Goal: Task Accomplishment & Management: Complete application form

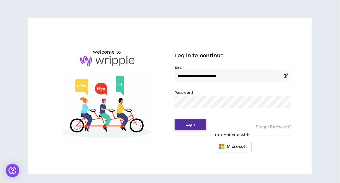
click at [185, 77] on button "Login" at bounding box center [191, 124] width 32 height 10
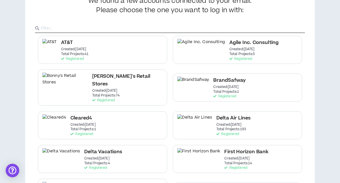
scroll to position [85, 0]
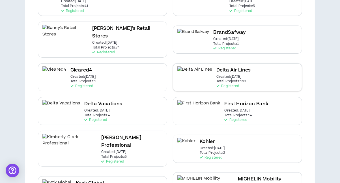
click at [187, 71] on div "Delta Air Lines Created: Dec 7 2020 Total Projects: 193 Registered" at bounding box center [237, 77] width 129 height 28
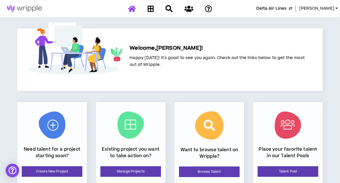
scroll to position [28, 0]
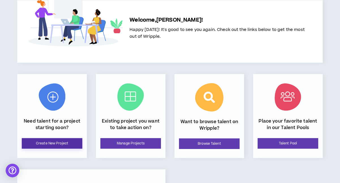
click at [71, 77] on link "Create New Project" at bounding box center [52, 143] width 61 height 10
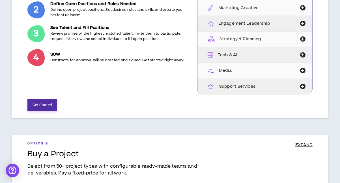
click at [47, 77] on button "Get Started" at bounding box center [41, 105] width 29 height 12
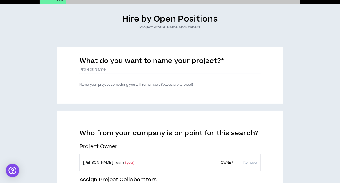
scroll to position [57, 0]
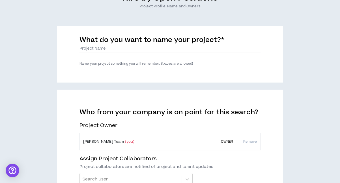
click at [95, 48] on input "What do you want to name your project? *" at bounding box center [170, 48] width 181 height 8
click at [89, 46] on input "IFECProgram Manager of Integrated Strategy" at bounding box center [170, 48] width 181 height 8
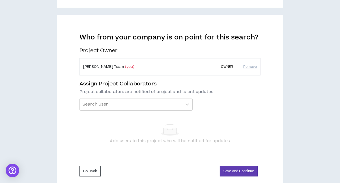
scroll to position [141, 0]
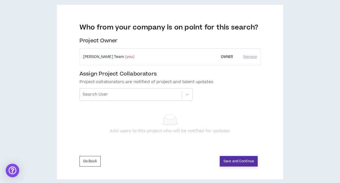
type input "IFEC Program Manager of Integrated Strategy"
click at [233, 77] on button "Save and Continue" at bounding box center [239, 161] width 38 height 10
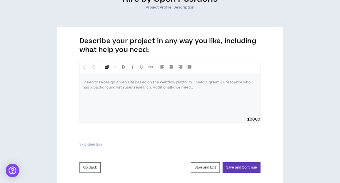
scroll to position [57, 0]
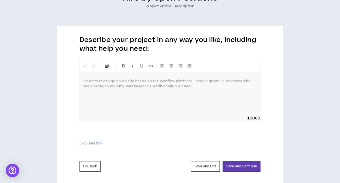
click at [139, 77] on div at bounding box center [170, 94] width 181 height 42
click at [116, 77] on div at bounding box center [170, 94] width 181 height 42
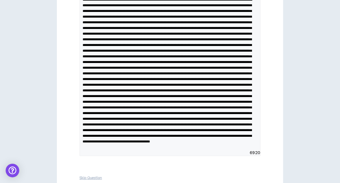
scroll to position [53, 0]
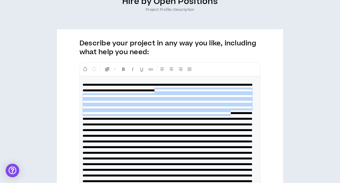
drag, startPoint x: 225, startPoint y: 90, endPoint x: 168, endPoint y: 124, distance: 67.1
click at [168, 77] on span at bounding box center [167, 155] width 169 height 145
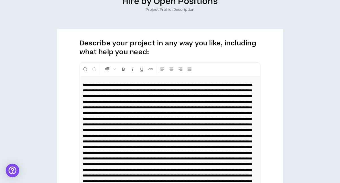
click at [249, 77] on span at bounding box center [167, 141] width 169 height 117
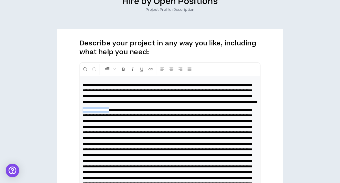
drag, startPoint x: 117, startPoint y: 114, endPoint x: 80, endPoint y: 114, distance: 36.8
click at [80, 77] on div "**********" at bounding box center [170, 142] width 181 height 132
click at [122, 70] on icon "Format Bold" at bounding box center [123, 68] width 5 height 5
click at [109, 77] on strong "**********" at bounding box center [96, 109] width 26 height 3
click at [118, 77] on span at bounding box center [170, 155] width 175 height 94
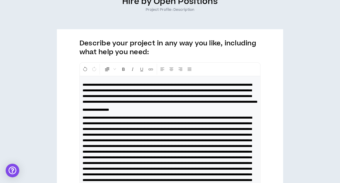
click at [101, 77] on span at bounding box center [167, 163] width 169 height 94
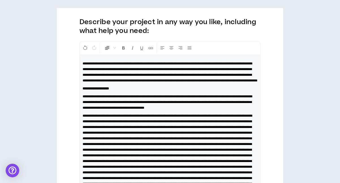
scroll to position [81, 0]
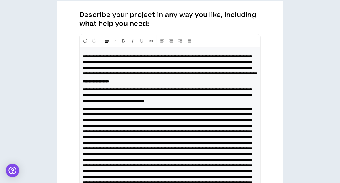
click at [130, 77] on span at bounding box center [167, 148] width 169 height 83
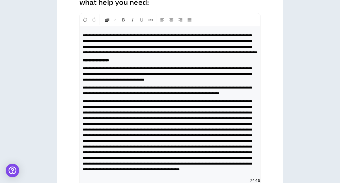
scroll to position [110, 0]
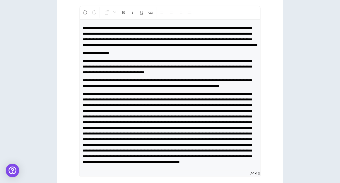
click at [200, 77] on span at bounding box center [167, 127] width 169 height 71
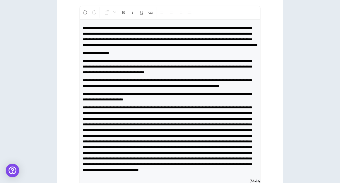
scroll to position [138, 0]
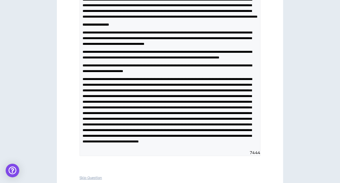
click at [142, 77] on span at bounding box center [167, 110] width 169 height 66
click at [143, 77] on span at bounding box center [167, 110] width 169 height 66
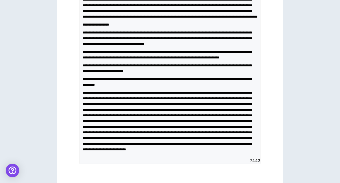
click at [229, 77] on span at bounding box center [167, 121] width 169 height 60
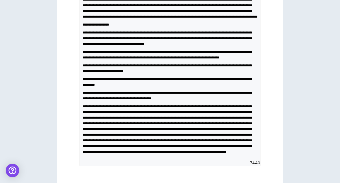
click at [203, 77] on span "**********" at bounding box center [167, 95] width 169 height 9
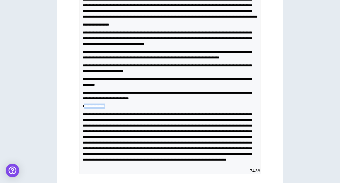
drag, startPoint x: 117, startPoint y: 123, endPoint x: 84, endPoint y: 122, distance: 33.4
click at [84, 77] on p "**********" at bounding box center [170, 106] width 175 height 6
click at [85, 77] on span "**********" at bounding box center [94, 105] width 22 height 3
click at [83, 77] on span "**********" at bounding box center [94, 105] width 22 height 3
drag, startPoint x: 83, startPoint y: 121, endPoint x: 112, endPoint y: 122, distance: 29.7
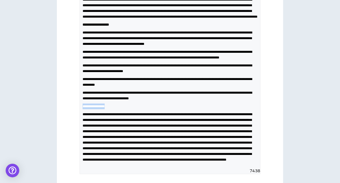
click at [112, 77] on p "**********" at bounding box center [170, 106] width 175 height 6
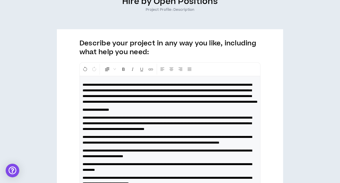
scroll to position [25, 0]
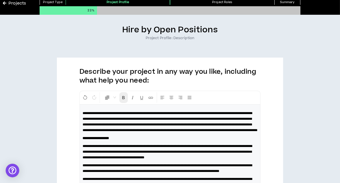
click at [123, 77] on icon "Format Bold" at bounding box center [123, 97] width 5 height 5
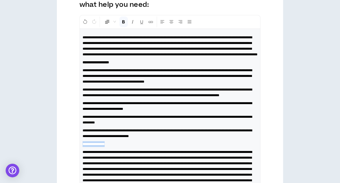
scroll to position [166, 0]
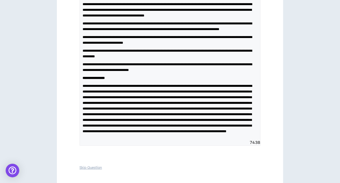
click at [241, 77] on span at bounding box center [167, 108] width 169 height 49
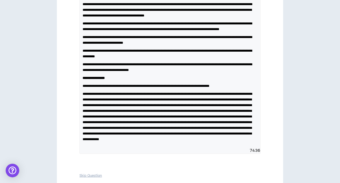
click at [103, 77] on span "**********" at bounding box center [167, 116] width 169 height 49
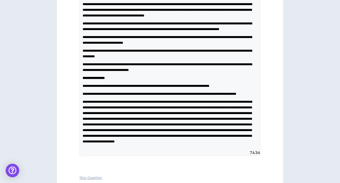
click at [120, 77] on span "**********" at bounding box center [167, 121] width 169 height 43
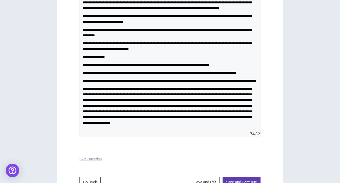
scroll to position [195, 0]
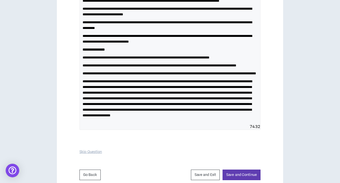
click at [225, 77] on span "**********" at bounding box center [167, 98] width 169 height 37
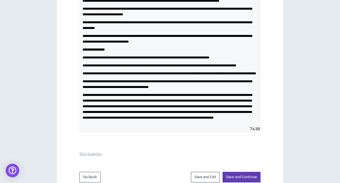
click at [99, 77] on span "**********" at bounding box center [167, 106] width 169 height 26
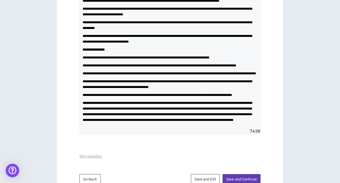
click at [123, 77] on span "**********" at bounding box center [167, 111] width 169 height 20
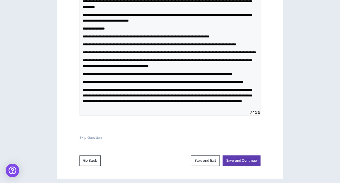
scroll to position [223, 0]
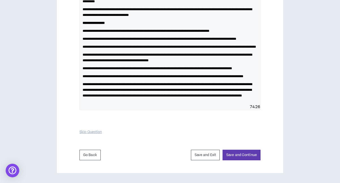
click at [240, 77] on span "**********" at bounding box center [167, 89] width 169 height 15
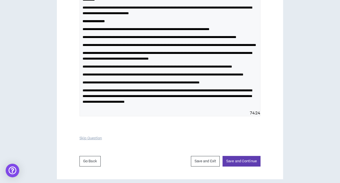
click at [228, 77] on span "**********" at bounding box center [167, 96] width 169 height 15
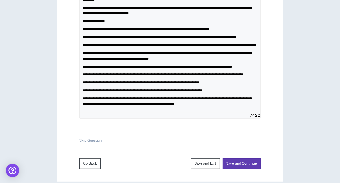
click at [198, 77] on span "**********" at bounding box center [167, 100] width 169 height 9
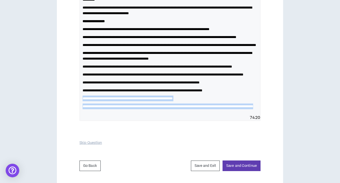
drag, startPoint x: 136, startPoint y: 151, endPoint x: 80, endPoint y: 136, distance: 57.9
click at [80, 77] on div "**********" at bounding box center [170, 10] width 181 height 208
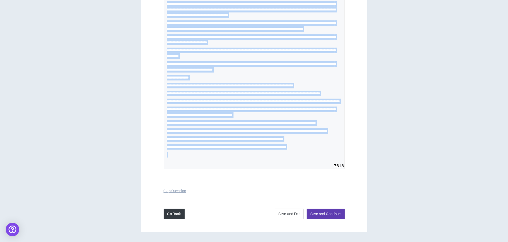
scroll to position [195, 0]
drag, startPoint x: 167, startPoint y: 44, endPoint x: 209, endPoint y: 203, distance: 164.6
click at [209, 77] on div "**********" at bounding box center [254, 74] width 226 height 316
copy div "**********"
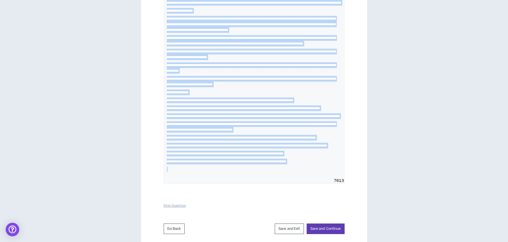
scroll to position [25, 0]
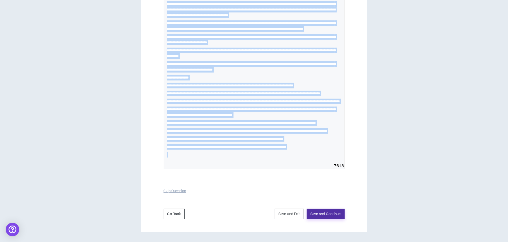
click at [249, 77] on button "Save and Continue" at bounding box center [326, 214] width 38 height 10
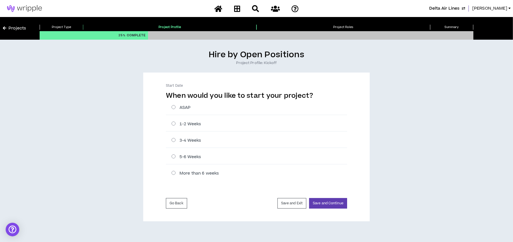
click at [173, 77] on label "3-4 Weeks" at bounding box center [258, 140] width 175 height 6
radio input "****"
click at [249, 77] on button "Save and Continue" at bounding box center [328, 203] width 38 height 10
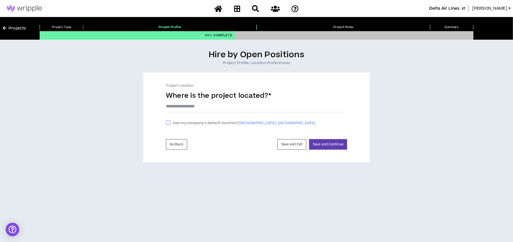
click at [168, 77] on span at bounding box center [168, 122] width 5 height 5
checkbox input "****"
click at [249, 77] on button "Save and Continue" at bounding box center [328, 145] width 38 height 10
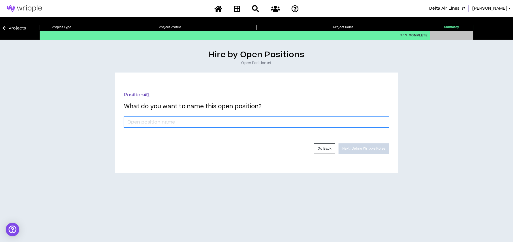
click at [249, 77] on input "*" at bounding box center [256, 122] width 265 height 11
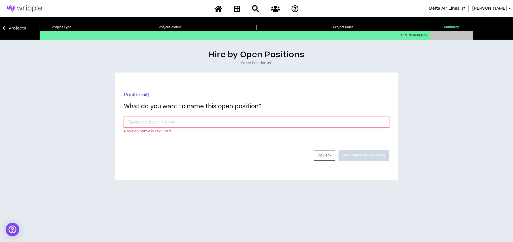
click at [193, 77] on input "*" at bounding box center [256, 122] width 265 height 11
paste input "Program Manager of Integrated Strategy"
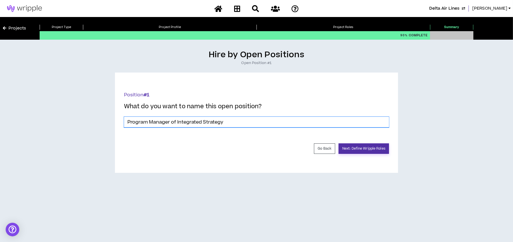
type input "Program Manager of Integrated Strategy"
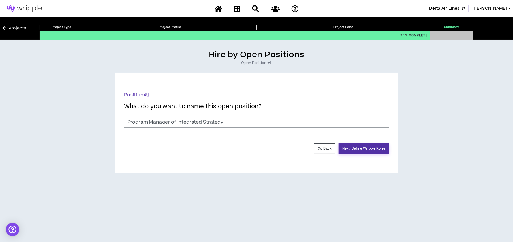
click at [249, 77] on button "Next: Define Wripple Roles" at bounding box center [363, 148] width 50 height 10
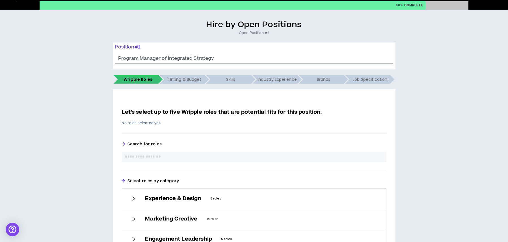
scroll to position [57, 0]
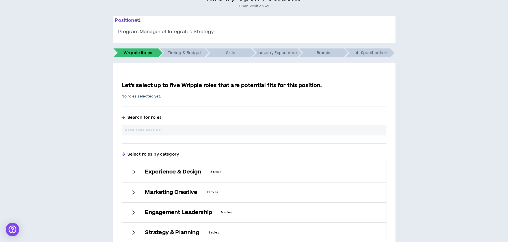
click at [153, 77] on div "Let’s select up to five Wripple roles that are potential fits for this position…" at bounding box center [254, 181] width 265 height 201
click at [151, 77] on input "text" at bounding box center [254, 130] width 258 height 6
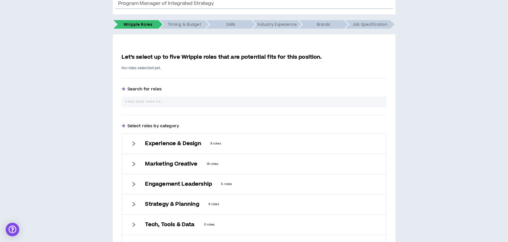
click at [133, 77] on icon "right" at bounding box center [133, 204] width 3 height 4
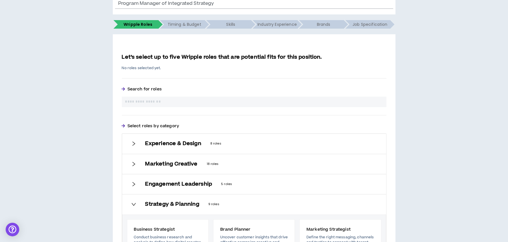
scroll to position [198, 0]
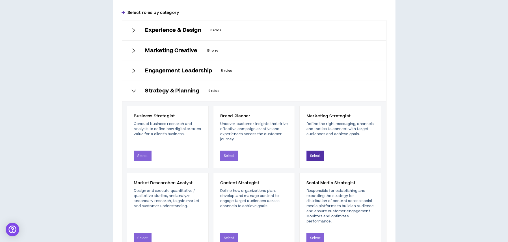
click at [249, 77] on button "Select" at bounding box center [316, 156] width 18 height 10
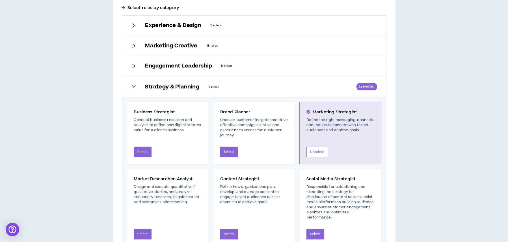
scroll to position [213, 0]
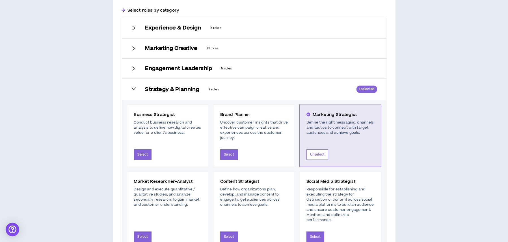
click at [134, 66] on icon "right" at bounding box center [133, 68] width 5 height 5
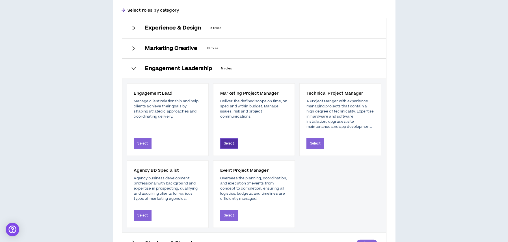
click at [236, 77] on button "Select" at bounding box center [229, 143] width 18 height 10
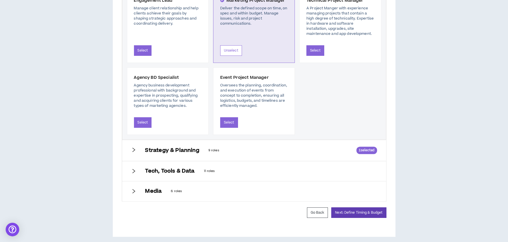
scroll to position [311, 0]
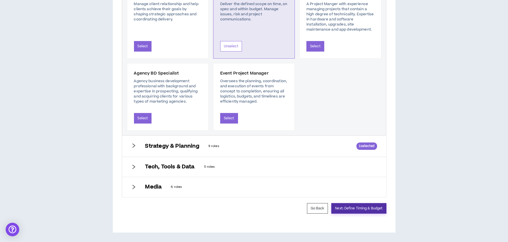
click at [249, 77] on button "Next: Define Timing & Budget" at bounding box center [359, 208] width 55 height 10
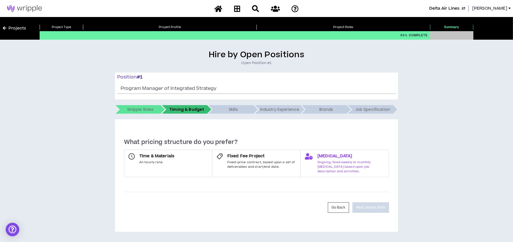
click at [249, 77] on span "Retainer" at bounding box center [350, 156] width 67 height 6
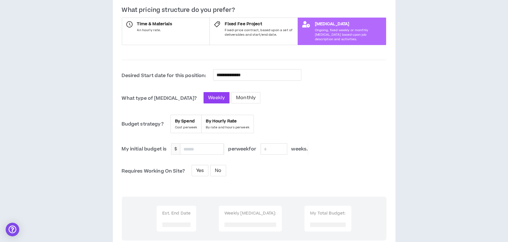
scroll to position [141, 0]
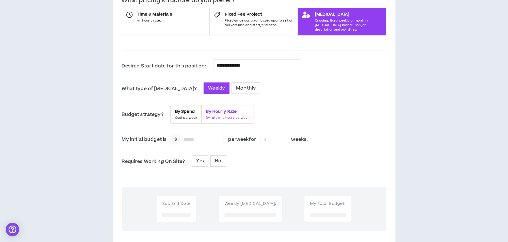
click at [222, 77] on span "By Hourly Rate" at bounding box center [228, 112] width 44 height 6
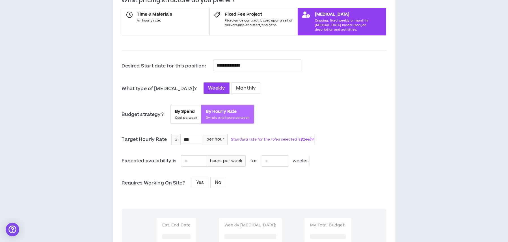
scroll to position [170, 0]
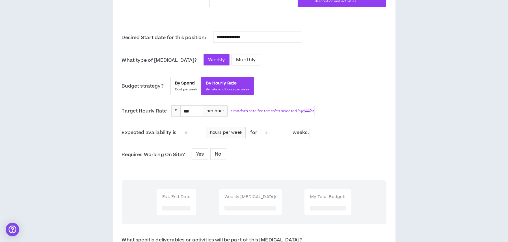
click at [198, 77] on input at bounding box center [193, 132] width 25 height 11
type input "**"
click at [249, 77] on input at bounding box center [275, 132] width 26 height 11
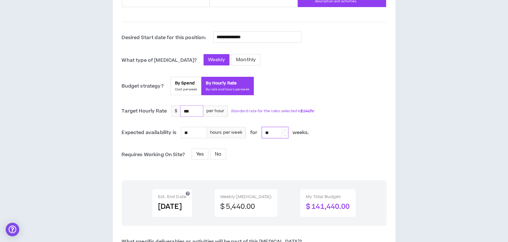
type input "**"
drag, startPoint x: 194, startPoint y: 107, endPoint x: 171, endPoint y: 102, distance: 23.5
click at [171, 77] on div "$ *** per hour" at bounding box center [199, 110] width 56 height 11
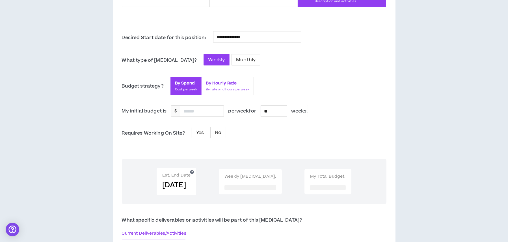
click at [213, 77] on span "By Hourly Rate" at bounding box center [228, 83] width 44 height 6
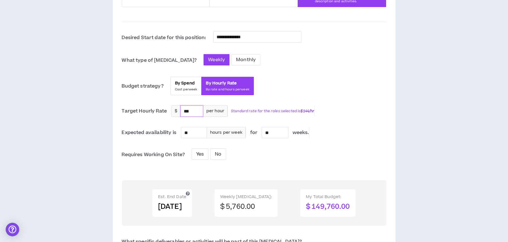
drag, startPoint x: 192, startPoint y: 106, endPoint x: 175, endPoint y: 104, distance: 16.8
click at [175, 77] on div "$ *** per hour" at bounding box center [199, 110] width 56 height 11
type input "**"
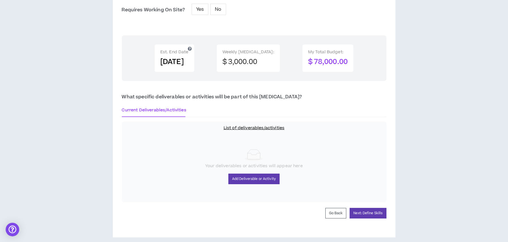
scroll to position [315, 0]
click at [249, 77] on button "Next: Define Skills" at bounding box center [368, 212] width 37 height 10
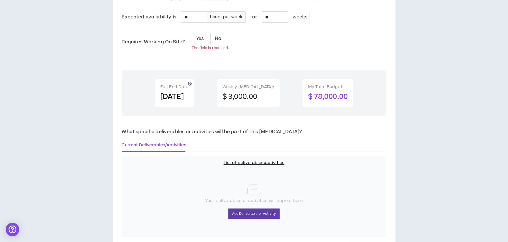
scroll to position [259, 0]
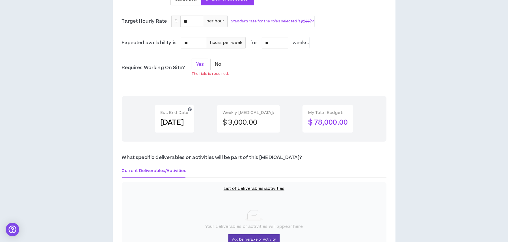
click at [199, 61] on span "Yes" at bounding box center [200, 64] width 8 height 7
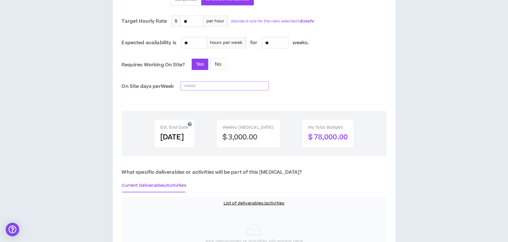
click at [200, 77] on input at bounding box center [225, 85] width 88 height 8
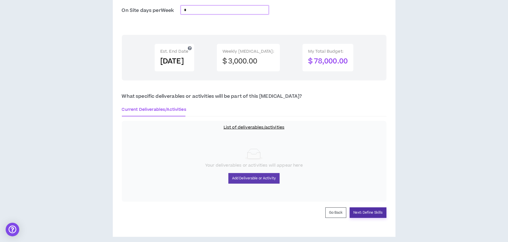
type input "*"
click at [249, 77] on button "Next: Define Skills" at bounding box center [368, 212] width 37 height 10
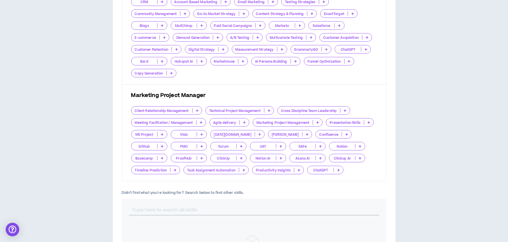
scroll to position [198, 0]
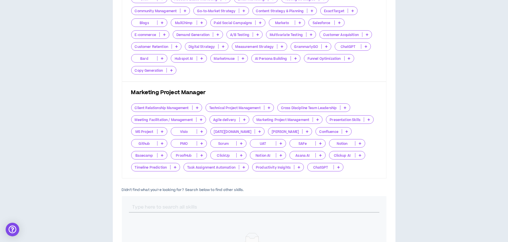
click at [201, 77] on icon at bounding box center [201, 119] width 3 height 3
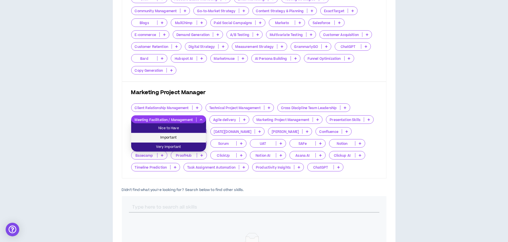
click at [186, 77] on span "Important" at bounding box center [169, 137] width 68 height 6
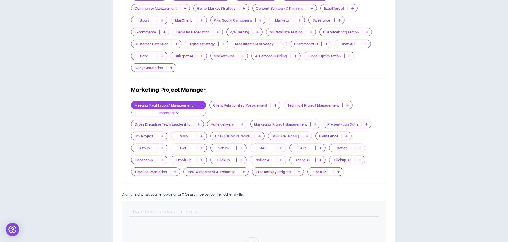
scroll to position [255, 0]
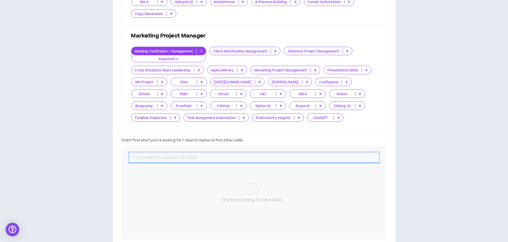
click at [191, 77] on input "text" at bounding box center [254, 157] width 251 height 11
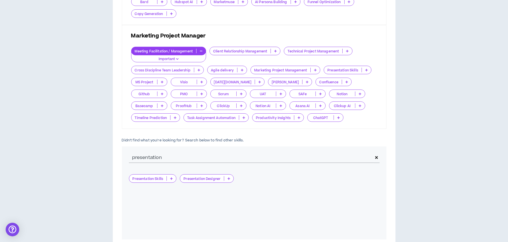
click at [172, 77] on icon at bounding box center [171, 178] width 3 height 3
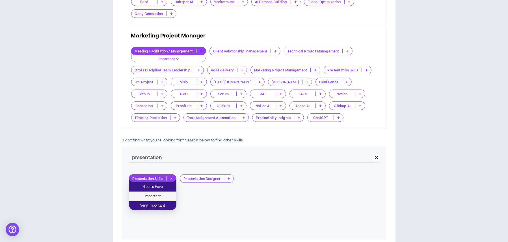
click at [164, 77] on span "Important" at bounding box center [152, 196] width 41 height 6
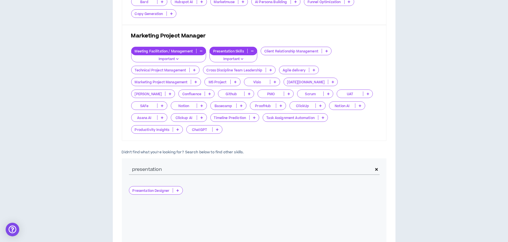
click at [181, 77] on p at bounding box center [177, 190] width 9 height 5
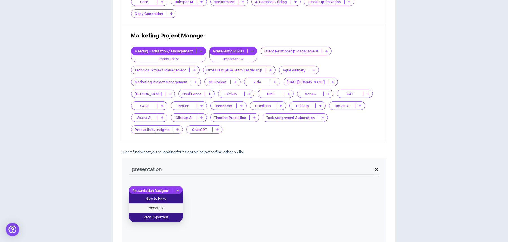
click at [175, 77] on span "Important" at bounding box center [155, 208] width 47 height 6
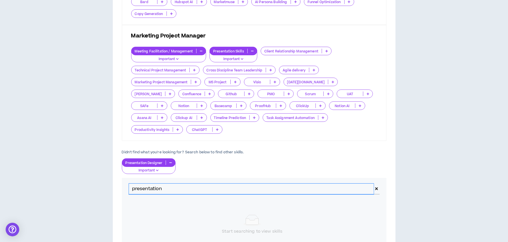
drag, startPoint x: 175, startPoint y: 188, endPoint x: 127, endPoint y: 186, distance: 47.8
click at [127, 77] on div "presentation" at bounding box center [254, 189] width 265 height 22
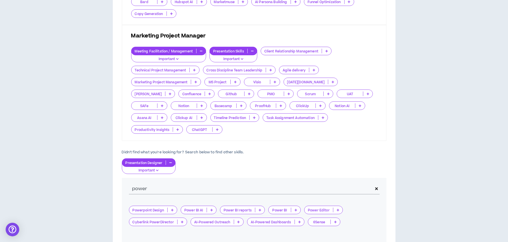
click at [172, 77] on icon at bounding box center [172, 209] width 3 height 3
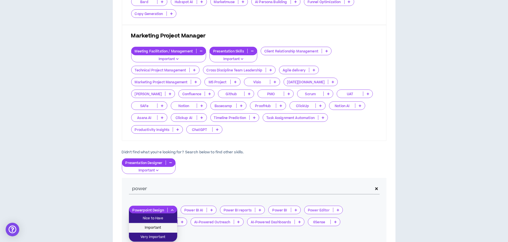
click at [162, 77] on span "Important" at bounding box center [153, 227] width 42 height 6
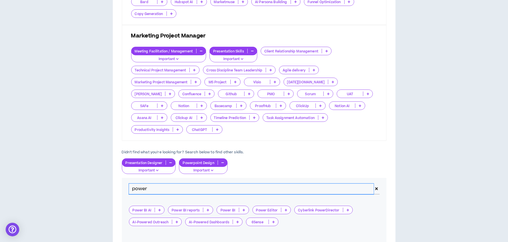
drag, startPoint x: 144, startPoint y: 188, endPoint x: 123, endPoint y: 188, distance: 21.2
click at [123, 77] on div "power" at bounding box center [254, 189] width 265 height 22
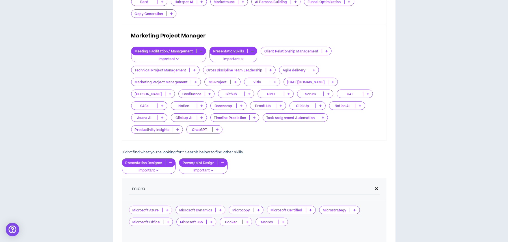
click at [168, 77] on icon at bounding box center [168, 221] width 3 height 3
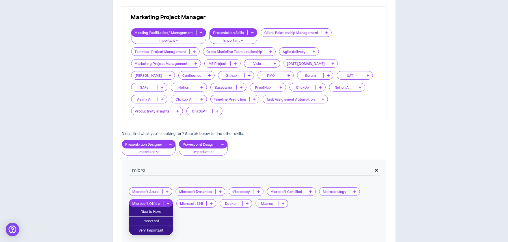
scroll to position [283, 0]
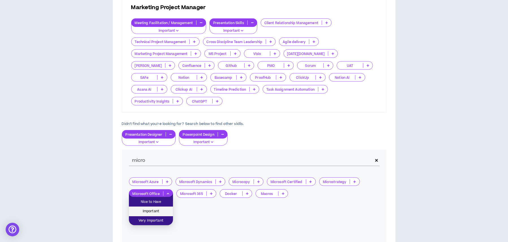
click at [159, 77] on span "Important" at bounding box center [150, 211] width 37 height 6
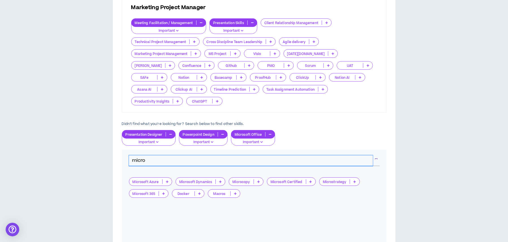
drag, startPoint x: 150, startPoint y: 158, endPoint x: 116, endPoint y: 156, distance: 33.4
click at [116, 77] on div "Skills Chosen These are the default skills for your roles , but you can always …" at bounding box center [254, 56] width 283 height 441
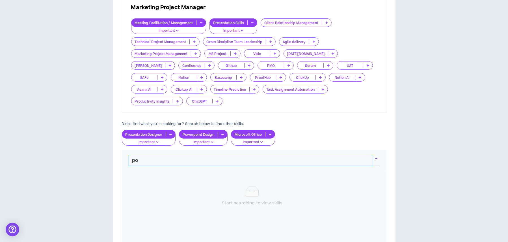
type input "p"
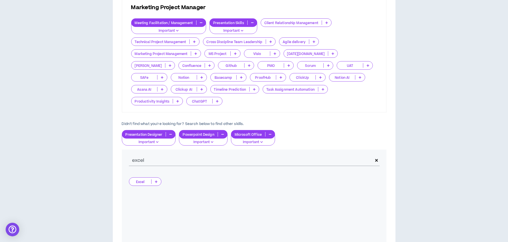
click at [158, 77] on p at bounding box center [156, 181] width 9 height 5
click at [154, 77] on span "Important" at bounding box center [144, 199] width 25 height 6
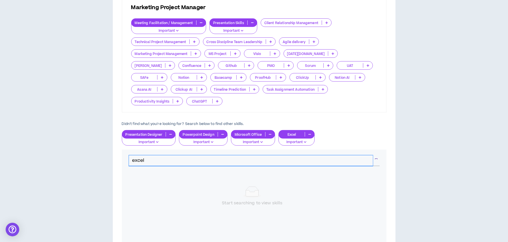
drag, startPoint x: 159, startPoint y: 160, endPoint x: 118, endPoint y: 160, distance: 41.0
click at [118, 77] on div "Skills Chosen These are the default skills for your roles , but you can always …" at bounding box center [254, 56] width 283 height 441
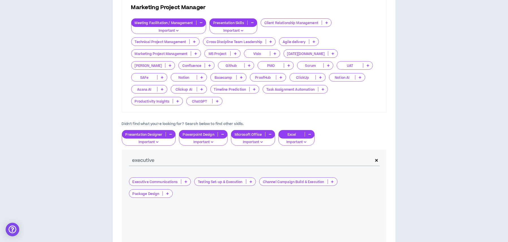
click at [185, 77] on p at bounding box center [185, 181] width 9 height 5
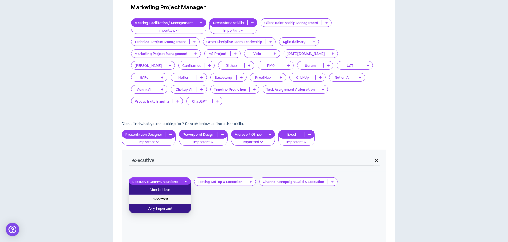
click at [183, 77] on span "Important" at bounding box center [159, 199] width 55 height 6
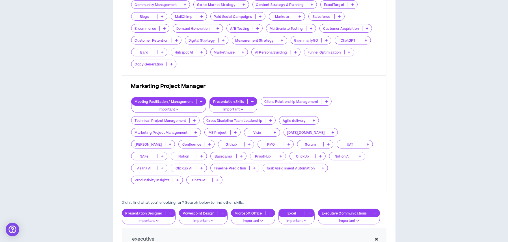
scroll to position [198, 0]
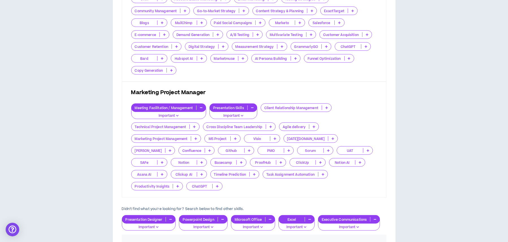
click at [195, 77] on icon at bounding box center [196, 138] width 3 height 3
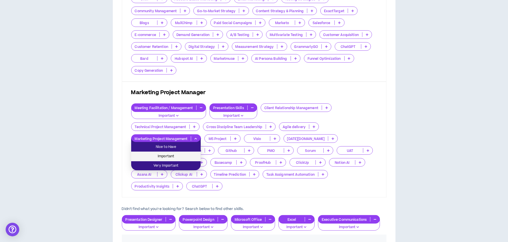
click at [186, 77] on span "Important" at bounding box center [166, 156] width 63 height 6
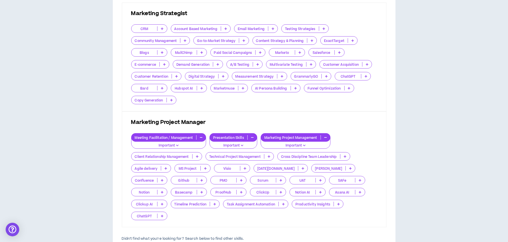
scroll to position [113, 0]
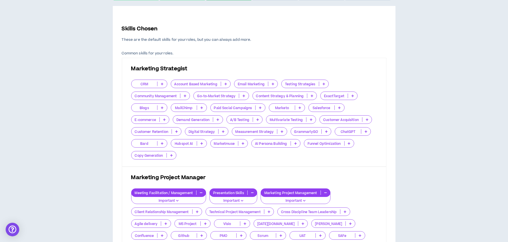
click at [242, 77] on p at bounding box center [243, 95] width 9 height 5
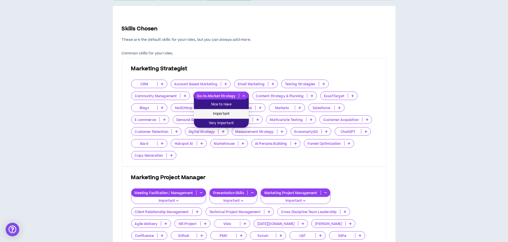
click at [238, 77] on span "Important" at bounding box center [222, 114] width 48 height 6
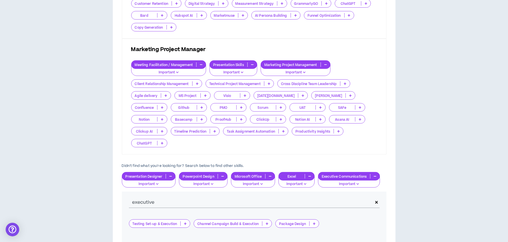
scroll to position [255, 0]
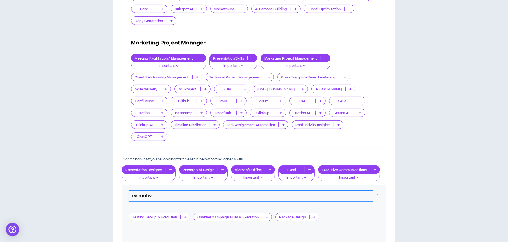
drag, startPoint x: 172, startPoint y: 183, endPoint x: 125, endPoint y: 183, distance: 47.3
click at [125, 77] on div "executive" at bounding box center [254, 196] width 265 height 22
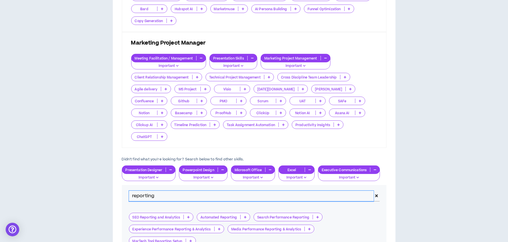
drag, startPoint x: 177, startPoint y: 183, endPoint x: 124, endPoint y: 183, distance: 52.3
click at [124, 77] on div "reporting" at bounding box center [254, 196] width 265 height 22
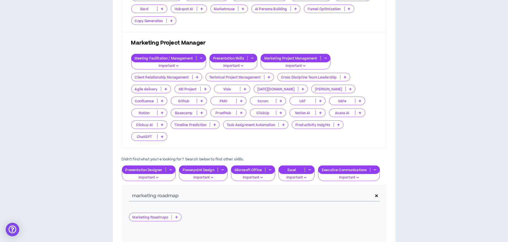
click at [177, 77] on icon at bounding box center [176, 216] width 3 height 3
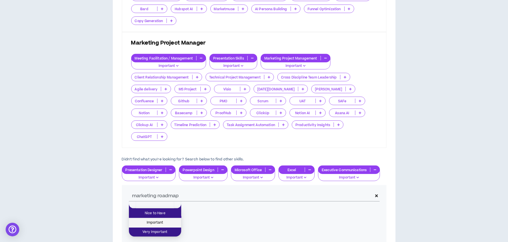
click at [166, 77] on span "Important" at bounding box center [155, 222] width 46 height 6
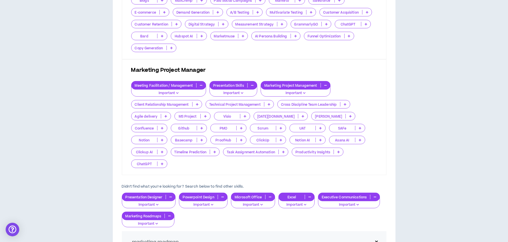
scroll to position [283, 0]
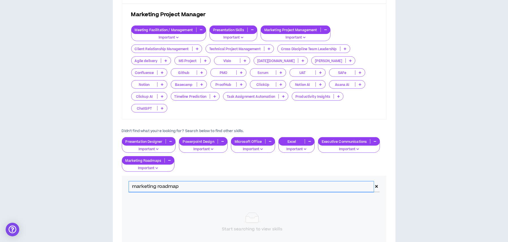
drag, startPoint x: 197, startPoint y: 171, endPoint x: 113, endPoint y: 172, distance: 84.6
click at [113, 77] on div "Skills Chosen These are the default skills for your roles , but you can always …" at bounding box center [254, 69] width 283 height 467
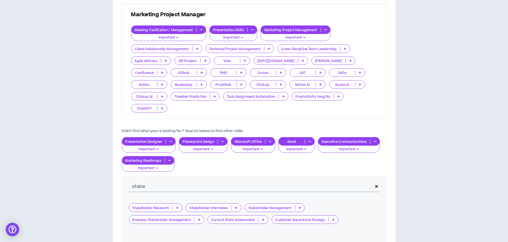
click at [249, 77] on p at bounding box center [299, 207] width 9 height 5
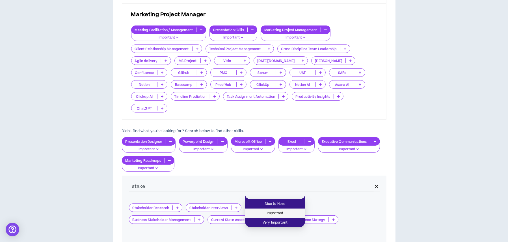
click at [249, 77] on span "Important" at bounding box center [275, 213] width 53 height 6
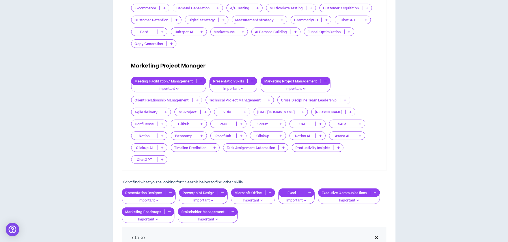
scroll to position [255, 0]
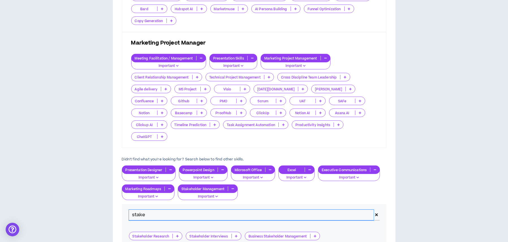
drag, startPoint x: 170, startPoint y: 204, endPoint x: 117, endPoint y: 203, distance: 53.8
click at [117, 77] on div "Skills Chosen These are the default skills for your roles , but you can always …" at bounding box center [254, 97] width 283 height 467
drag, startPoint x: 160, startPoint y: 201, endPoint x: 99, endPoint y: 196, distance: 61.4
click at [105, 77] on div "Hire by Open Positions Open Position #1 Position # 1 Program Manager of Integra…" at bounding box center [254, 63] width 503 height 537
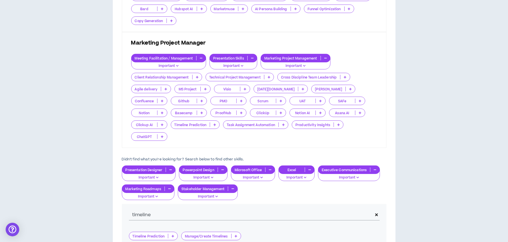
click at [237, 77] on icon at bounding box center [236, 235] width 3 height 3
click at [224, 77] on span "Important" at bounding box center [211, 241] width 53 height 6
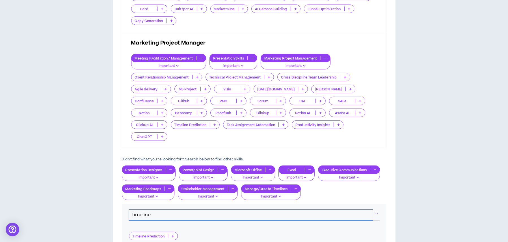
drag, startPoint x: 180, startPoint y: 200, endPoint x: 108, endPoint y: 195, distance: 71.8
click at [110, 77] on div "Hire by Open Positions Open Position #1 Position # 1 Program Manager of Integra…" at bounding box center [254, 63] width 503 height 537
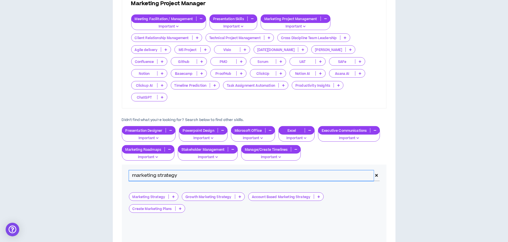
scroll to position [311, 0]
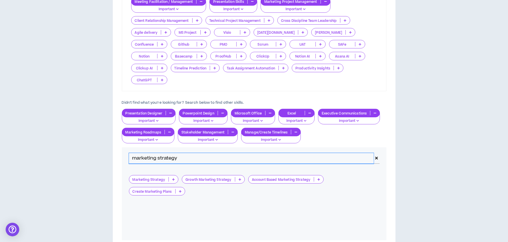
type input "marketing strategy"
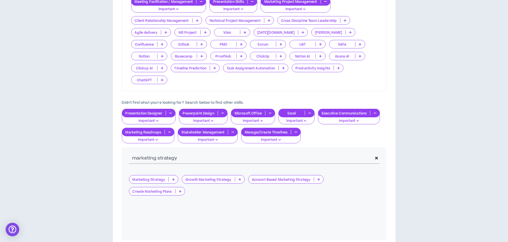
click at [174, 77] on p at bounding box center [173, 179] width 9 height 5
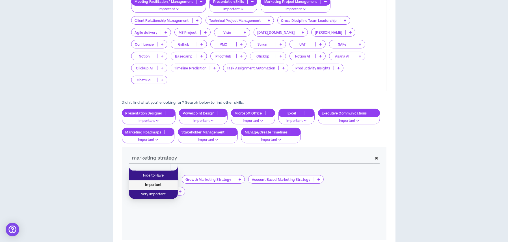
click at [166, 77] on span "Important" at bounding box center [153, 185] width 42 height 6
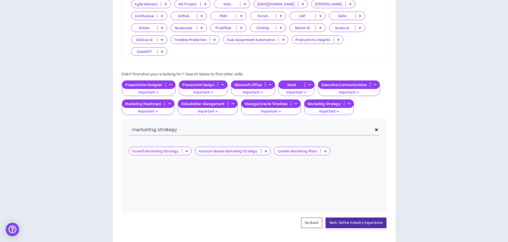
click at [249, 77] on button "Next: Define Industry Experience" at bounding box center [356, 222] width 61 height 10
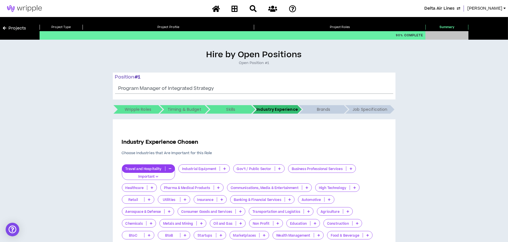
click at [158, 77] on icon "button" at bounding box center [157, 176] width 3 height 3
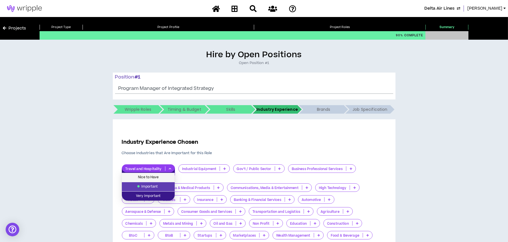
click at [157, 77] on span "Nice to Have" at bounding box center [148, 177] width 46 height 6
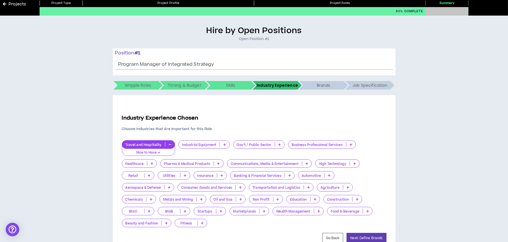
scroll to position [54, 0]
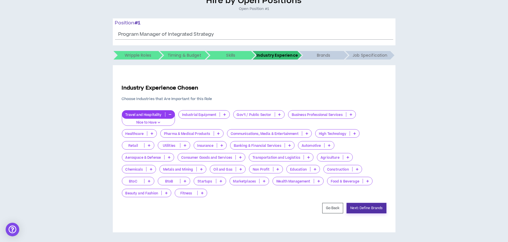
click at [249, 77] on button "Next: Define Brands" at bounding box center [367, 208] width 40 height 10
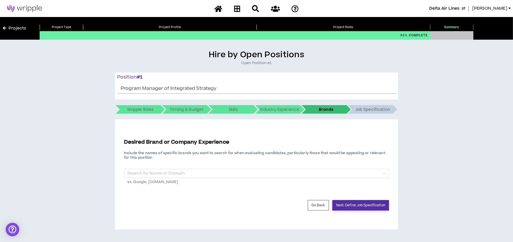
click at [249, 77] on button "Next: Define Job Specification" at bounding box center [360, 205] width 57 height 10
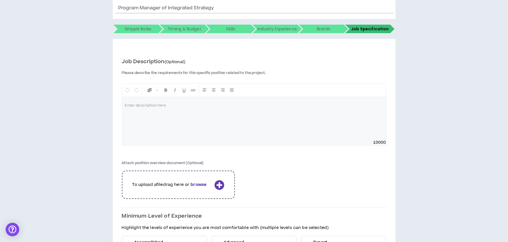
scroll to position [85, 0]
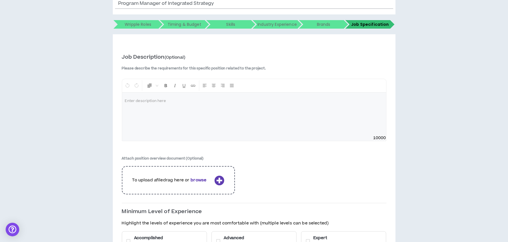
click at [249, 77] on div at bounding box center [254, 114] width 264 height 42
drag, startPoint x: 233, startPoint y: 104, endPoint x: 95, endPoint y: 98, distance: 139.1
click at [95, 77] on div "**********" at bounding box center [254, 129] width 503 height 328
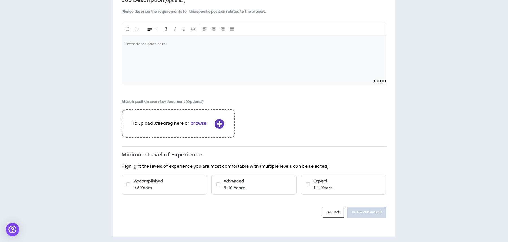
scroll to position [146, 0]
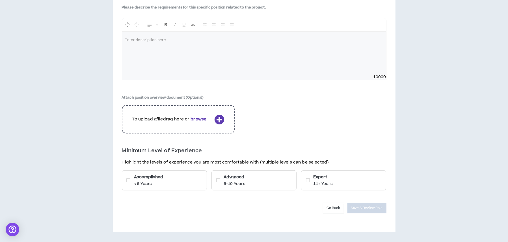
click at [240, 77] on p "6-10 Years" at bounding box center [235, 184] width 22 height 6
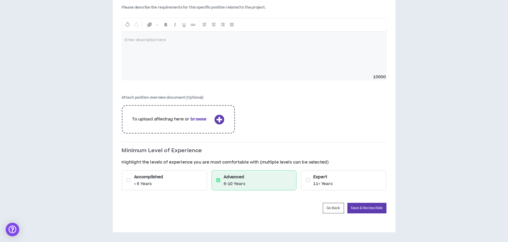
click at [249, 77] on p "11+ Years" at bounding box center [324, 184] width 20 height 6
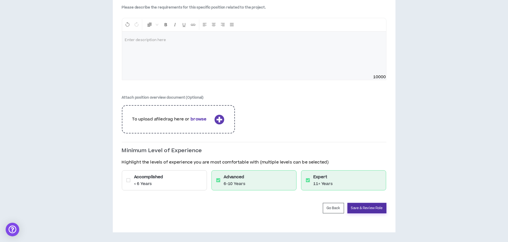
click at [249, 77] on button "Save & Review Role" at bounding box center [367, 208] width 39 height 10
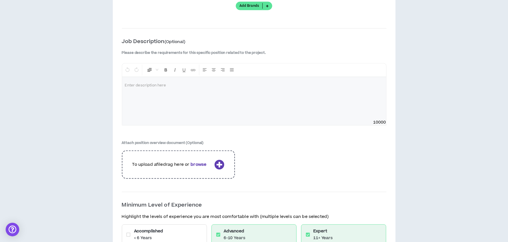
scroll to position [846, 0]
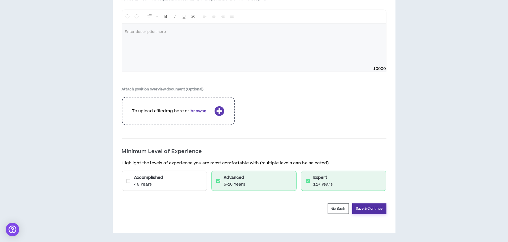
click at [249, 77] on button "Save & Continue" at bounding box center [370, 208] width 34 height 10
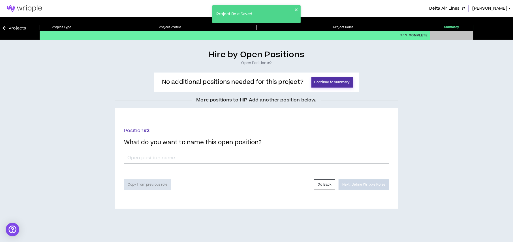
click at [249, 77] on button "Continue to summary" at bounding box center [332, 82] width 42 height 10
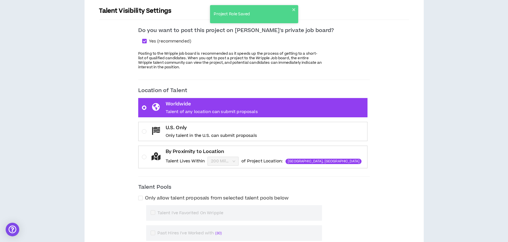
scroll to position [85, 0]
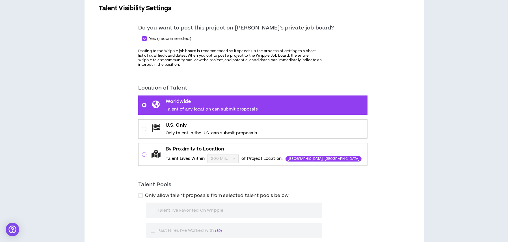
click at [147, 77] on span at bounding box center [144, 154] width 5 height 5
click at [211, 77] on input "By Proximity to Location Talent Lives Within 200 Miles of Project Location: Atl…" at bounding box center [221, 158] width 20 height 8
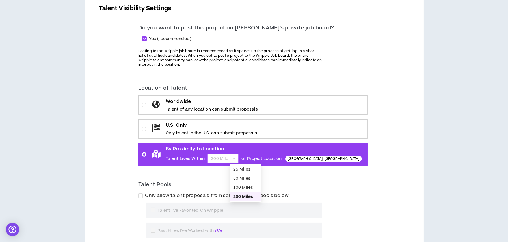
click at [235, 77] on span "200 Miles" at bounding box center [223, 158] width 24 height 8
click at [231, 77] on input "By Proximity to Location Talent Lives Within 200 Miles of Project Location: Atl…" at bounding box center [221, 158] width 20 height 8
click at [239, 77] on div "50 Miles" at bounding box center [245, 178] width 31 height 9
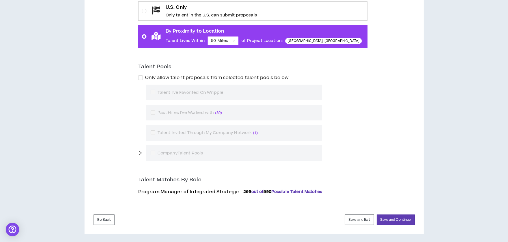
scroll to position [204, 0]
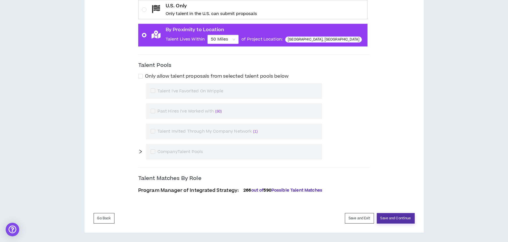
click at [249, 77] on button "Save and Continue" at bounding box center [396, 218] width 38 height 10
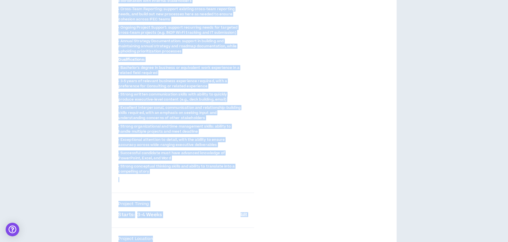
scroll to position [226, 0]
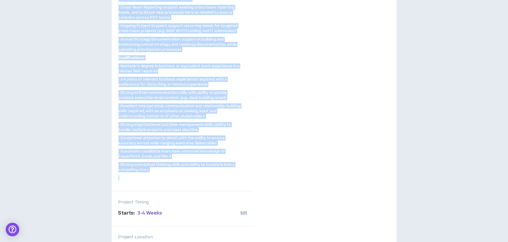
drag, startPoint x: 119, startPoint y: 128, endPoint x: 213, endPoint y: 183, distance: 109.4
click at [213, 77] on div "The Program Manager of Integrated Strategy will support integration of work, co…" at bounding box center [180, 43] width 123 height 290
copy span "The Program Manager of Integrated Strategy will support integration of work, co…"
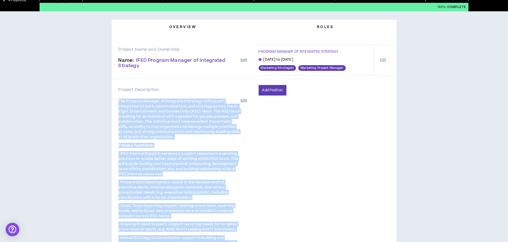
click at [249, 60] on button "Edit" at bounding box center [383, 60] width 11 height 10
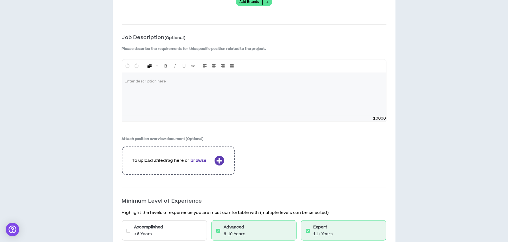
scroll to position [846, 0]
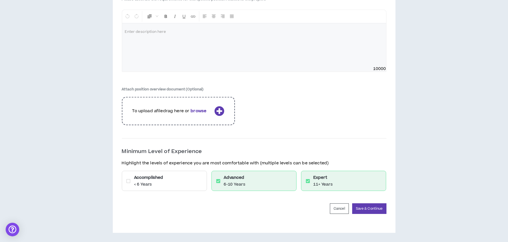
click at [240, 31] on p at bounding box center [254, 32] width 259 height 6
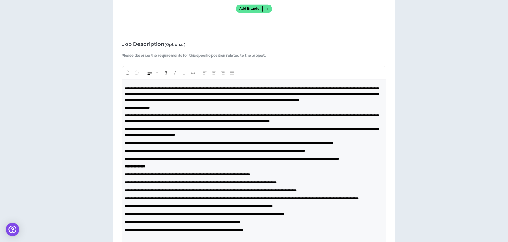
scroll to position [789, 0]
click at [249, 77] on p "**********" at bounding box center [254, 94] width 259 height 17
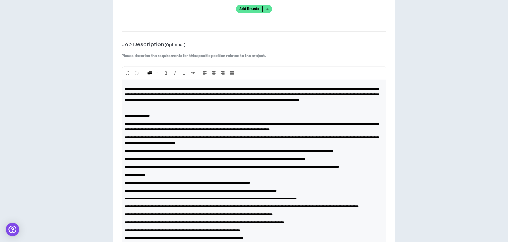
click at [176, 77] on p "**********" at bounding box center [254, 167] width 259 height 6
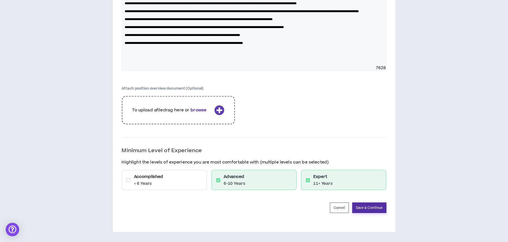
click at [249, 77] on button "Save & Continue" at bounding box center [370, 207] width 34 height 10
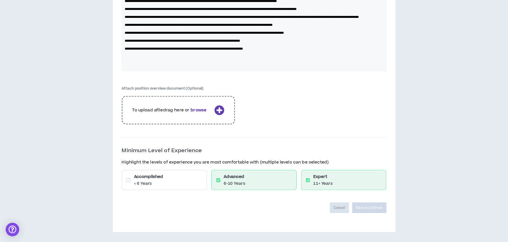
scroll to position [995, 0]
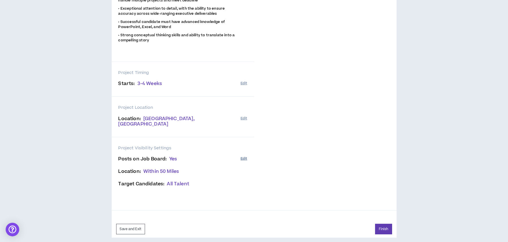
click at [243, 77] on button "Edit" at bounding box center [244, 158] width 7 height 9
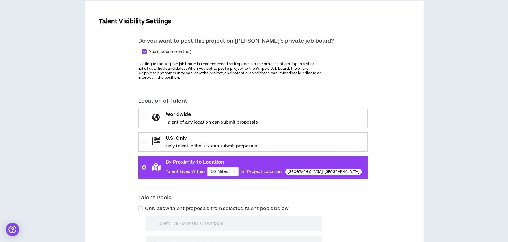
scroll to position [170, 0]
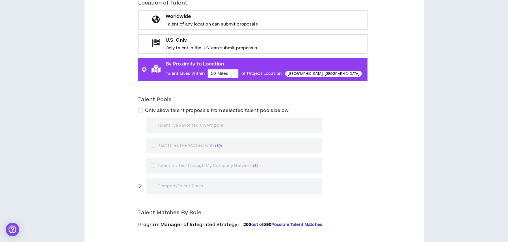
click at [239, 72] on div "50 Miles" at bounding box center [223, 73] width 31 height 9
click at [231, 72] on input "By Proximity to Location Talent Lives Within 50 Miles of Project Location: Atla…" at bounding box center [221, 73] width 20 height 8
click at [249, 77] on div "25 Miles" at bounding box center [245, 84] width 24 height 6
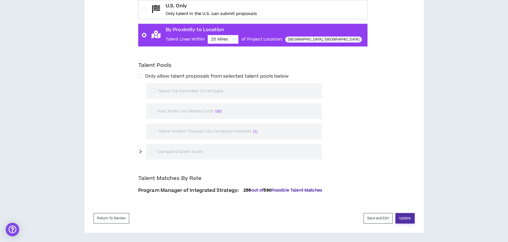
click at [249, 77] on button "Update" at bounding box center [405, 218] width 19 height 10
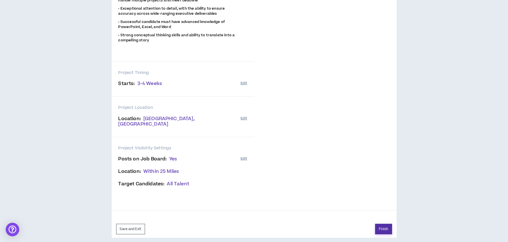
click at [249, 77] on button "Finish" at bounding box center [383, 229] width 17 height 10
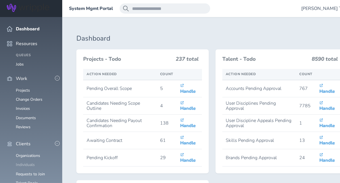
click at [29, 162] on link "Individuals" at bounding box center [25, 164] width 19 height 5
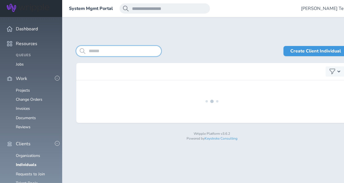
click at [120, 52] on input "search" at bounding box center [118, 51] width 85 height 10
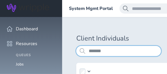
type input "*******"
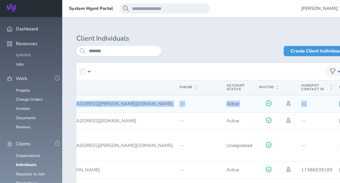
scroll to position [0, 194]
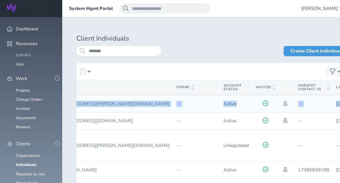
drag, startPoint x: 199, startPoint y: 104, endPoint x: 260, endPoint y: 107, distance: 60.6
click at [260, 107] on tr "24734 [PERSON_NAME] [PERSON_NAME][EMAIL_ADDRESS][PERSON_NAME][DOMAIN_NAME] — Ac…" at bounding box center [209, 103] width 654 height 17
click at [282, 102] on icon at bounding box center [285, 102] width 6 height 5
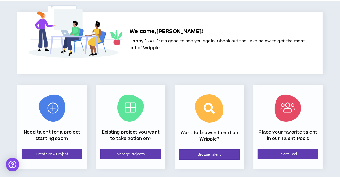
scroll to position [19, 0]
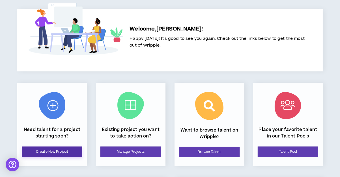
click at [38, 152] on link "Create New Project" at bounding box center [52, 152] width 61 height 10
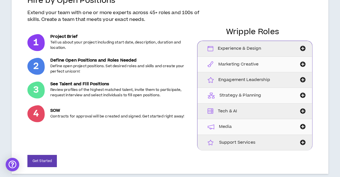
scroll to position [57, 0]
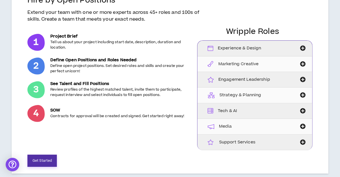
click at [41, 159] on button "Get Started" at bounding box center [41, 161] width 29 height 12
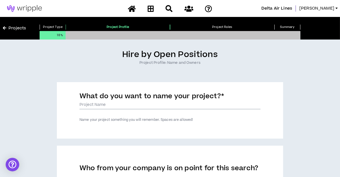
click at [115, 106] on input "What do you want to name your project? *" at bounding box center [170, 105] width 181 height 8
type input "NHL Season Copy"
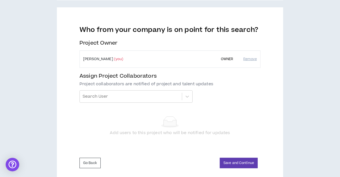
scroll to position [140, 0]
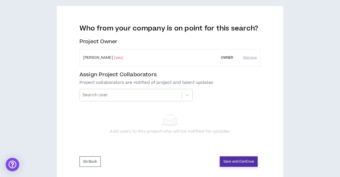
click at [234, 160] on button "Save and Continue" at bounding box center [239, 162] width 38 height 10
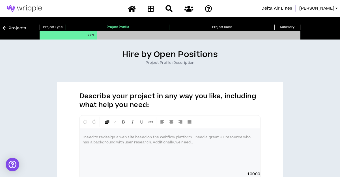
click at [184, 139] on p at bounding box center [170, 138] width 175 height 6
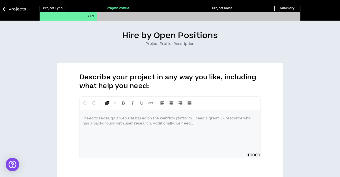
scroll to position [20, 0]
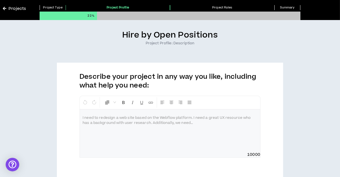
click at [141, 112] on div at bounding box center [170, 131] width 181 height 42
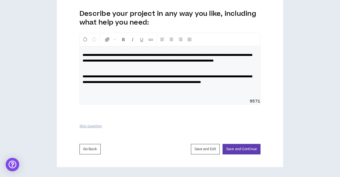
scroll to position [87, 0]
click at [251, 155] on button "Save and Continue" at bounding box center [242, 149] width 38 height 10
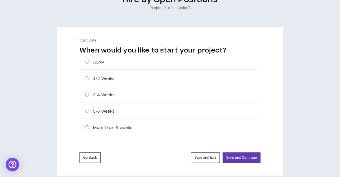
scroll to position [55, 0]
click at [87, 61] on label "ASAP" at bounding box center [172, 62] width 175 height 6
radio input "****"
click at [236, 158] on button "Save and Continue" at bounding box center [242, 158] width 38 height 10
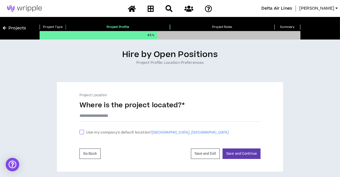
click at [82, 131] on span at bounding box center [82, 132] width 5 height 5
checkbox input "****"
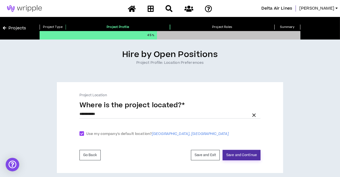
click at [241, 156] on button "Save and Continue" at bounding box center [242, 155] width 38 height 10
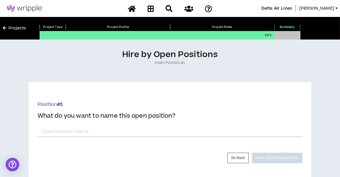
scroll to position [14, 0]
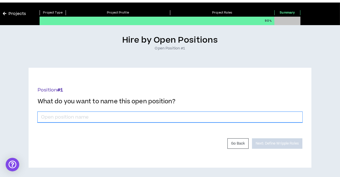
click at [93, 118] on input "*" at bounding box center [170, 117] width 265 height 11
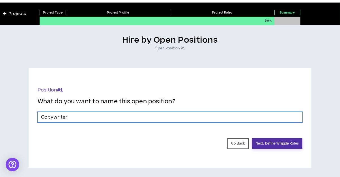
type input "Copywriter"
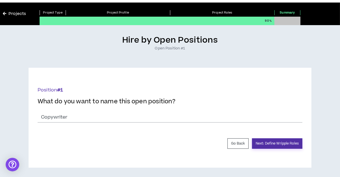
click at [286, 144] on button "Next: Define Wripple Roles" at bounding box center [277, 144] width 50 height 10
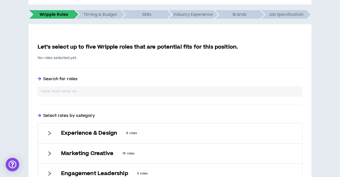
scroll to position [122, 0]
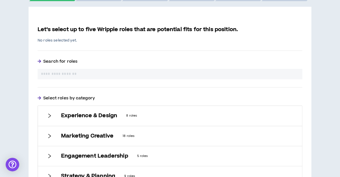
click at [173, 76] on input "text" at bounding box center [170, 74] width 258 height 6
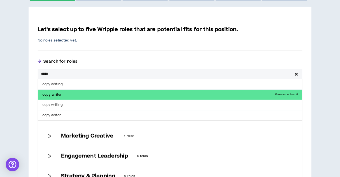
type input "*****"
click at [123, 95] on p "copy writer Press enter to add" at bounding box center [170, 95] width 264 height 10
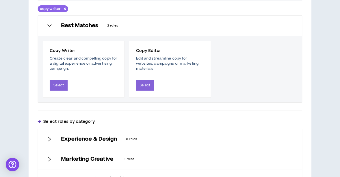
scroll to position [204, 0]
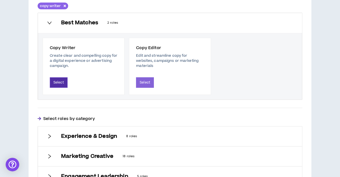
click at [53, 79] on button "Select" at bounding box center [59, 83] width 18 height 10
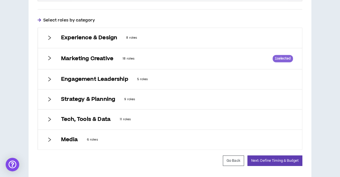
scroll to position [331, 0]
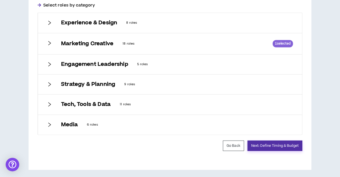
click at [283, 144] on button "Next: Define Timing & Budget" at bounding box center [275, 146] width 55 height 10
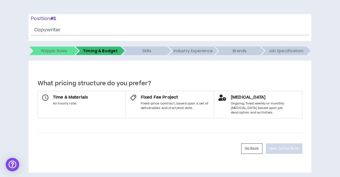
scroll to position [68, 0]
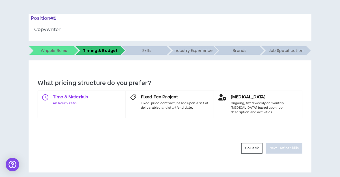
click at [108, 104] on label "Time & Materials An hourly rate." at bounding box center [82, 104] width 88 height 27
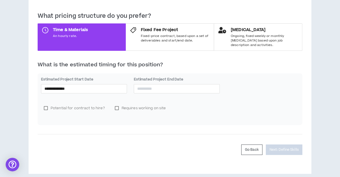
scroll to position [137, 0]
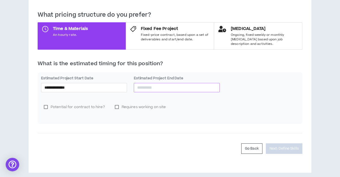
click at [149, 85] on input at bounding box center [176, 88] width 79 height 6
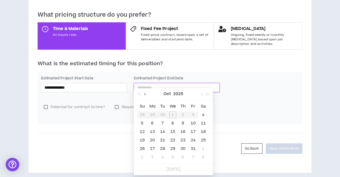
click at [145, 93] on span "button" at bounding box center [145, 94] width 3 height 3
type input "**********"
click at [190, 154] on div "10" at bounding box center [193, 157] width 7 height 7
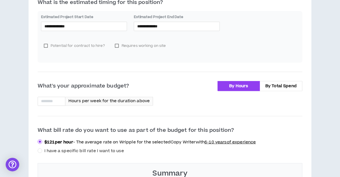
scroll to position [211, 0]
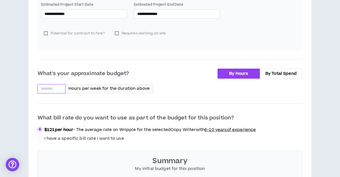
click at [56, 85] on input at bounding box center [51, 89] width 27 height 8
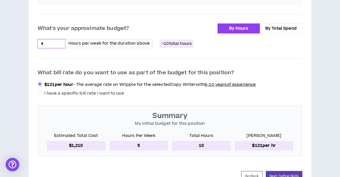
scroll to position [258, 0]
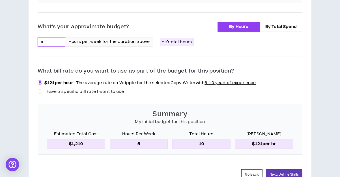
type input "*"
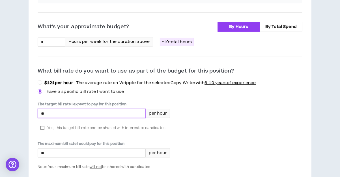
click at [59, 110] on input "*" at bounding box center [92, 114] width 108 height 8
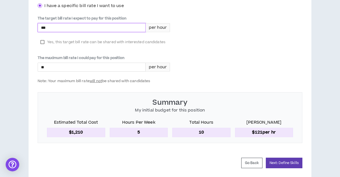
scroll to position [349, 0]
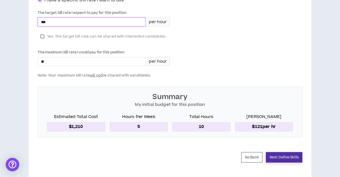
type input "***"
click at [277, 153] on button "Next: Define Skills" at bounding box center [284, 158] width 37 height 10
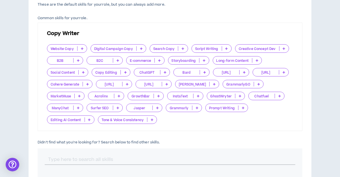
scroll to position [158, 0]
click at [83, 47] on p at bounding box center [82, 48] width 9 height 5
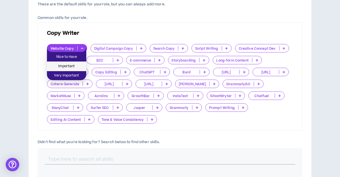
click at [68, 64] on span "Important" at bounding box center [66, 66] width 33 height 6
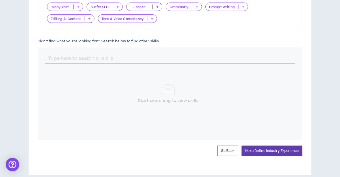
scroll to position [273, 0]
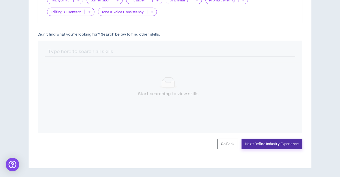
click at [270, 145] on button "Next: Define Industry Experience" at bounding box center [272, 144] width 61 height 10
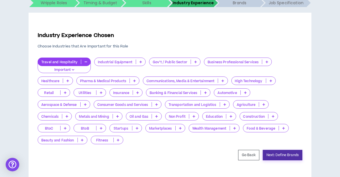
scroll to position [123, 0]
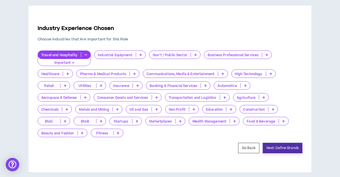
click at [285, 145] on button "Next: Define Brands" at bounding box center [283, 148] width 40 height 10
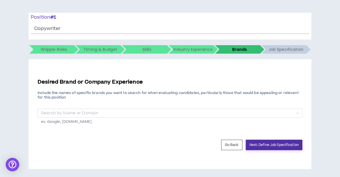
scroll to position [71, 0]
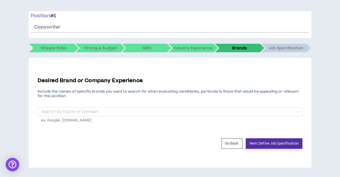
click at [272, 145] on button "Next: Define Job Specification" at bounding box center [274, 144] width 57 height 10
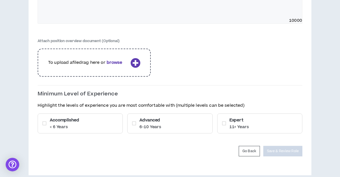
scroll to position [218, 0]
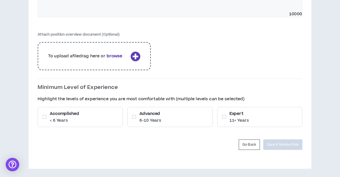
click at [85, 119] on div "Accomplished < 6 Years" at bounding box center [80, 117] width 85 height 20
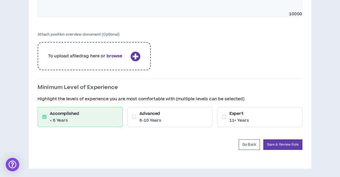
click at [143, 115] on h6 "Advanced" at bounding box center [150, 114] width 22 height 6
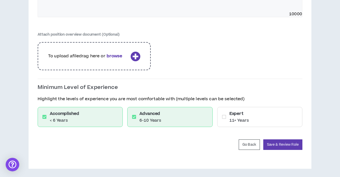
click at [233, 124] on div "Expert 11+ Years" at bounding box center [259, 117] width 85 height 20
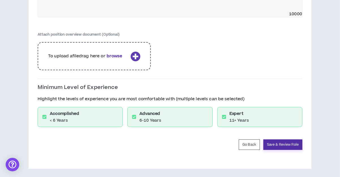
click at [273, 147] on button "Save & Review Role" at bounding box center [282, 145] width 39 height 10
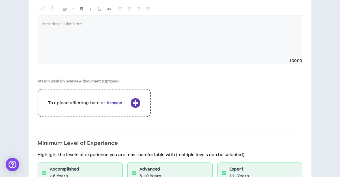
scroll to position [735, 0]
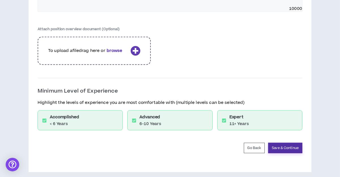
click at [286, 143] on button "Save & Continue" at bounding box center [285, 148] width 34 height 10
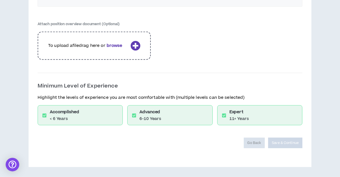
scroll to position [716, 0]
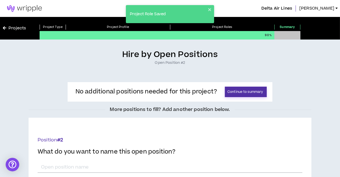
click at [262, 93] on button "Continue to summary" at bounding box center [246, 92] width 42 height 10
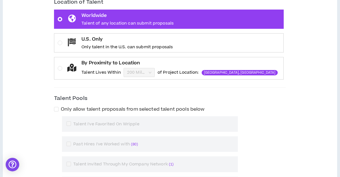
scroll to position [182, 0]
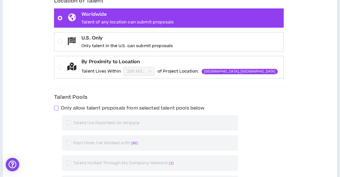
click at [59, 106] on span at bounding box center [56, 108] width 5 height 5
checkbox input "****"
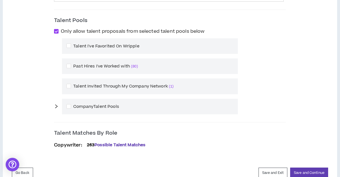
scroll to position [259, 0]
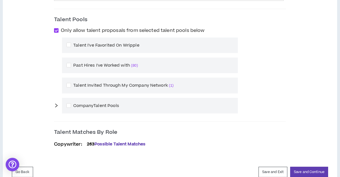
click at [59, 105] on icon "right" at bounding box center [56, 106] width 5 height 5
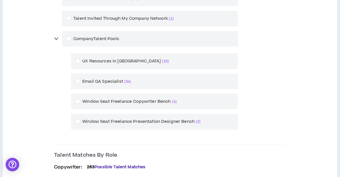
scroll to position [337, 0]
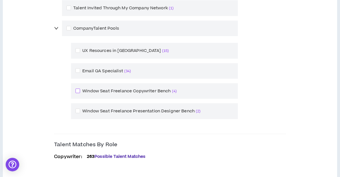
click at [80, 89] on span at bounding box center [78, 91] width 5 height 5
checkbox input "****"
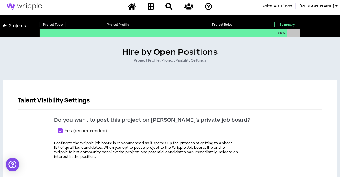
scroll to position [1, 0]
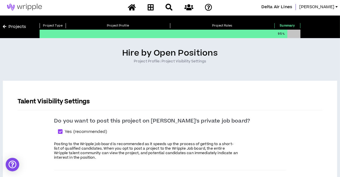
click at [63, 132] on span at bounding box center [60, 132] width 5 height 5
checkbox input "*****"
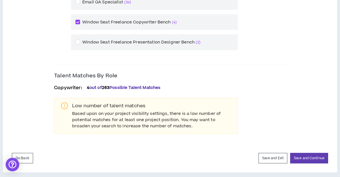
scroll to position [407, 0]
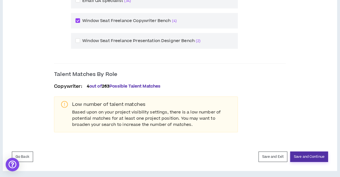
click at [312, 156] on button "Save and Continue" at bounding box center [309, 157] width 38 height 10
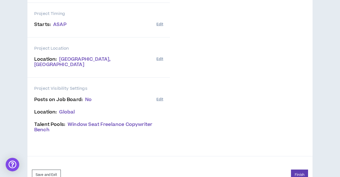
scroll to position [211, 0]
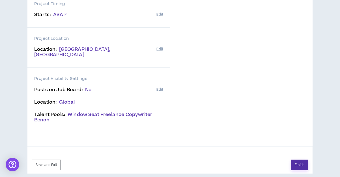
click at [301, 160] on button "Finish" at bounding box center [299, 165] width 17 height 10
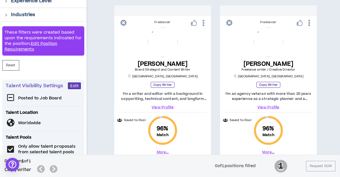
scroll to position [91, 0]
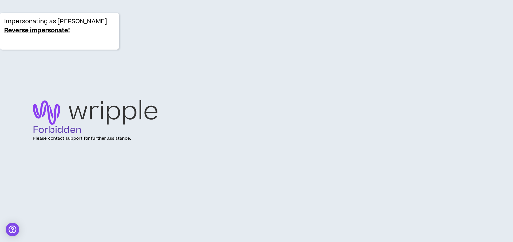
click at [19, 30] on link "Reverse impersonate!" at bounding box center [37, 30] width 66 height 9
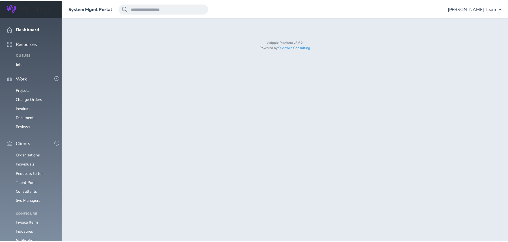
scroll to position [141, 0]
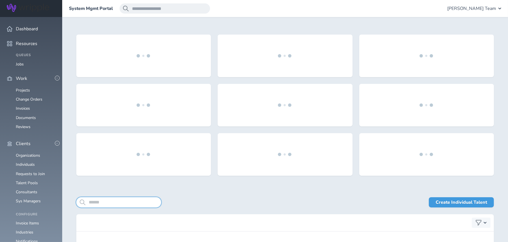
click at [115, 200] on input "search" at bounding box center [118, 202] width 85 height 10
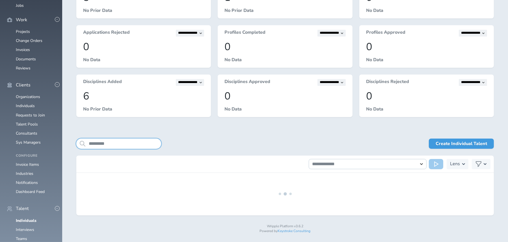
scroll to position [60, 0]
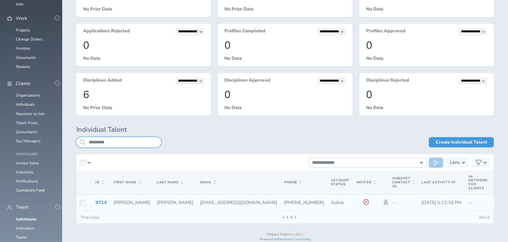
type input "*********"
drag, startPoint x: 217, startPoint y: 202, endPoint x: 254, endPoint y: 201, distance: 37.1
copy span "[PHONE_NUMBER]"
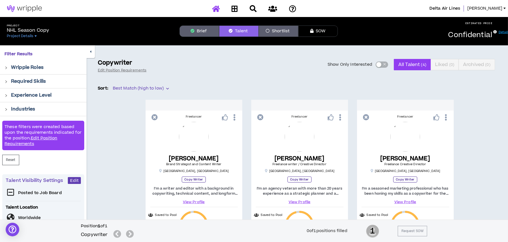
click at [215, 9] on icon at bounding box center [216, 8] width 8 height 7
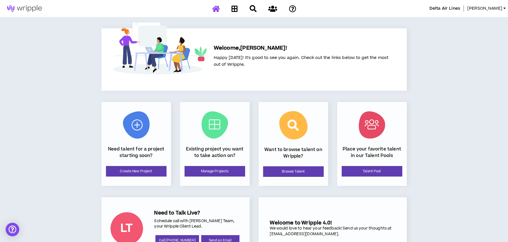
click at [215, 9] on div at bounding box center [254, 9] width 99 height 10
click at [499, 8] on span "[PERSON_NAME]" at bounding box center [485, 8] width 35 height 6
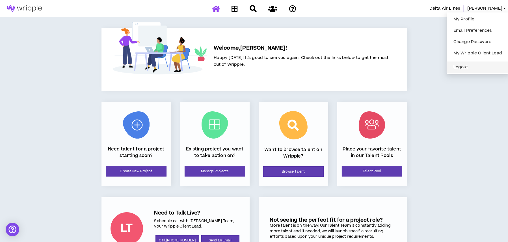
click at [463, 65] on button "Logout" at bounding box center [477, 67] width 55 height 8
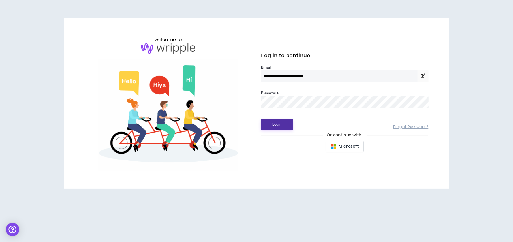
click at [278, 123] on button "Login" at bounding box center [277, 124] width 32 height 10
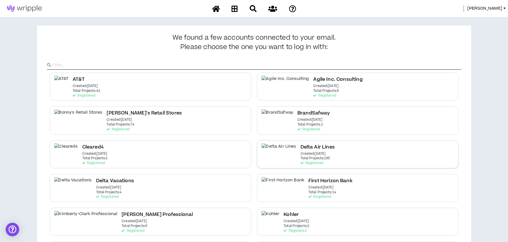
click at [301, 148] on h2 "Delta Air Lines" at bounding box center [318, 147] width 34 height 8
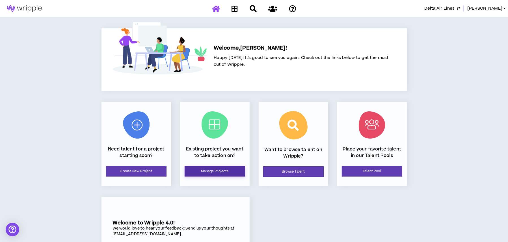
click at [216, 171] on link "Manage Projects" at bounding box center [215, 171] width 61 height 10
